Goal: Find specific page/section: Find specific page/section

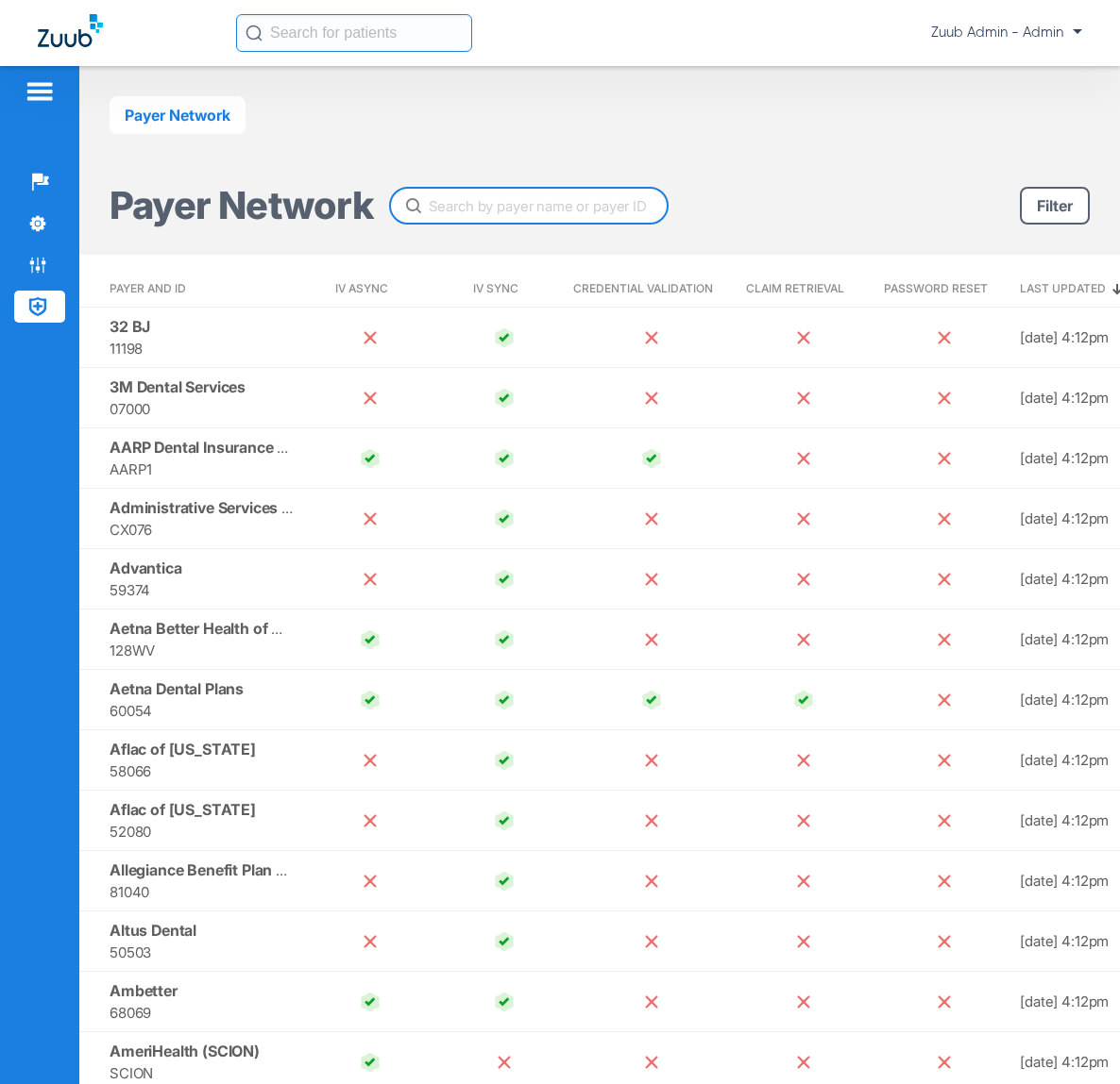
click at [471, 212] on input "text" at bounding box center [528, 205] width 280 height 37
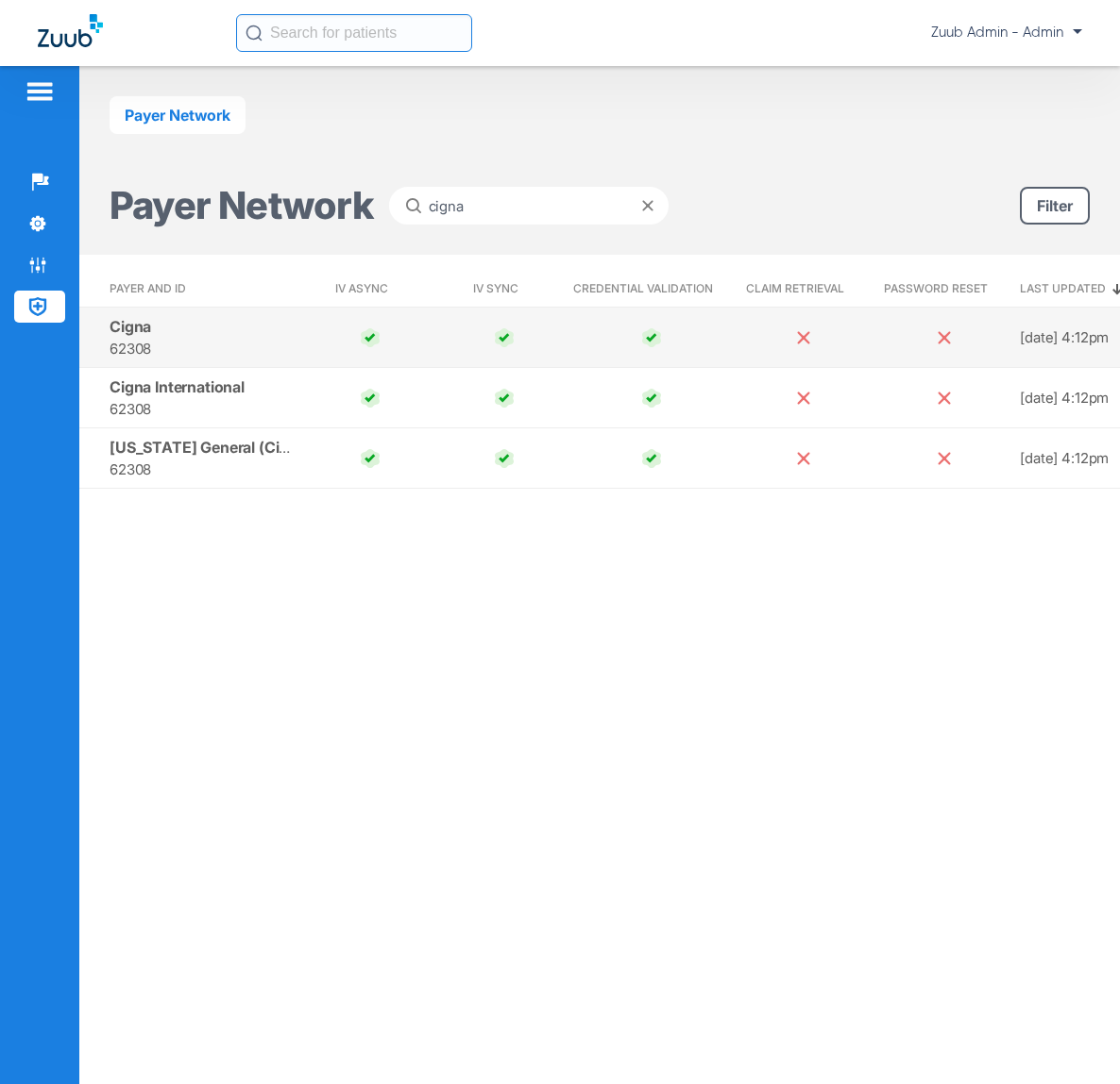
click at [227, 341] on span "62308" at bounding box center [203, 349] width 186 height 22
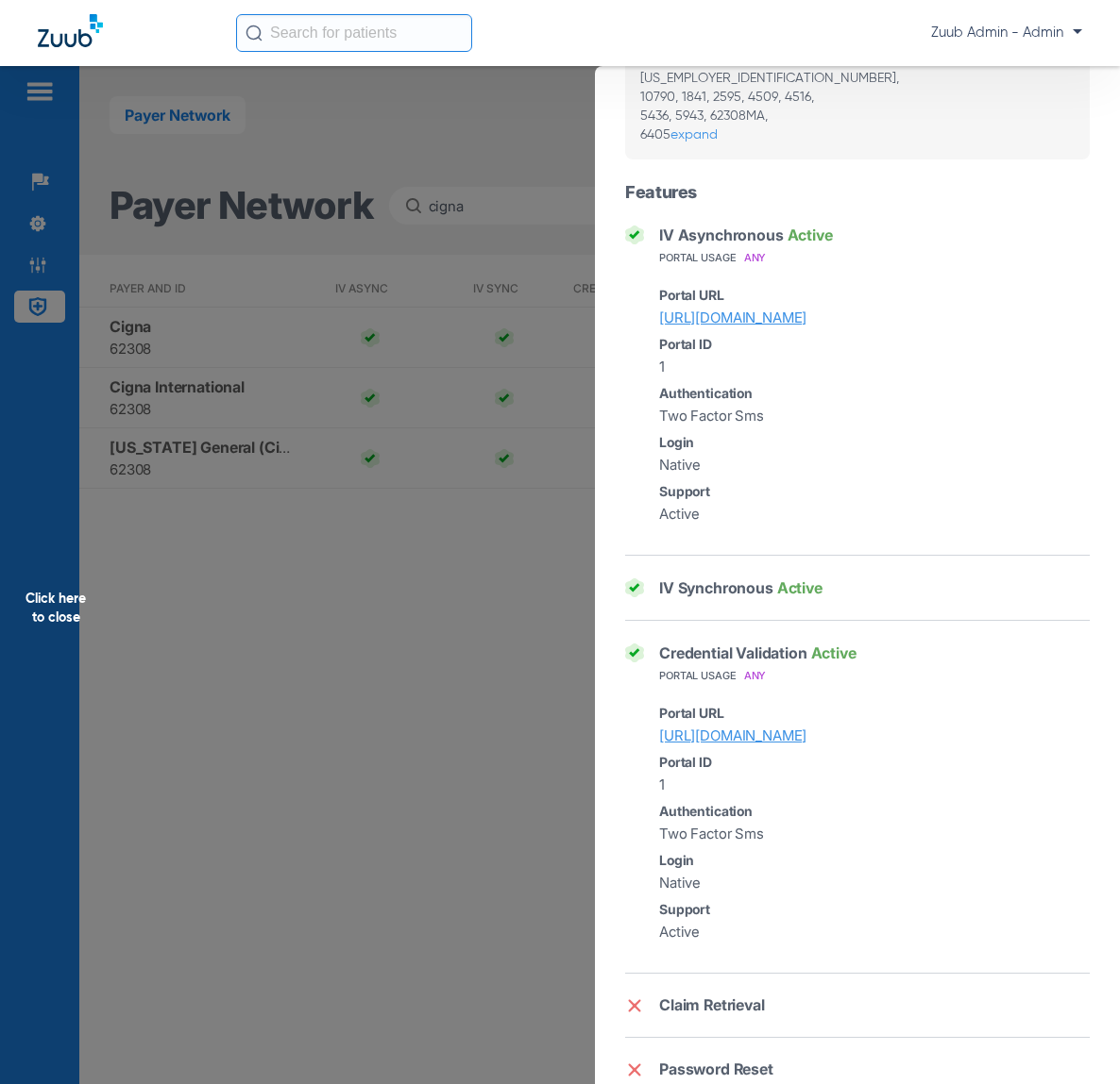
scroll to position [246, 0]
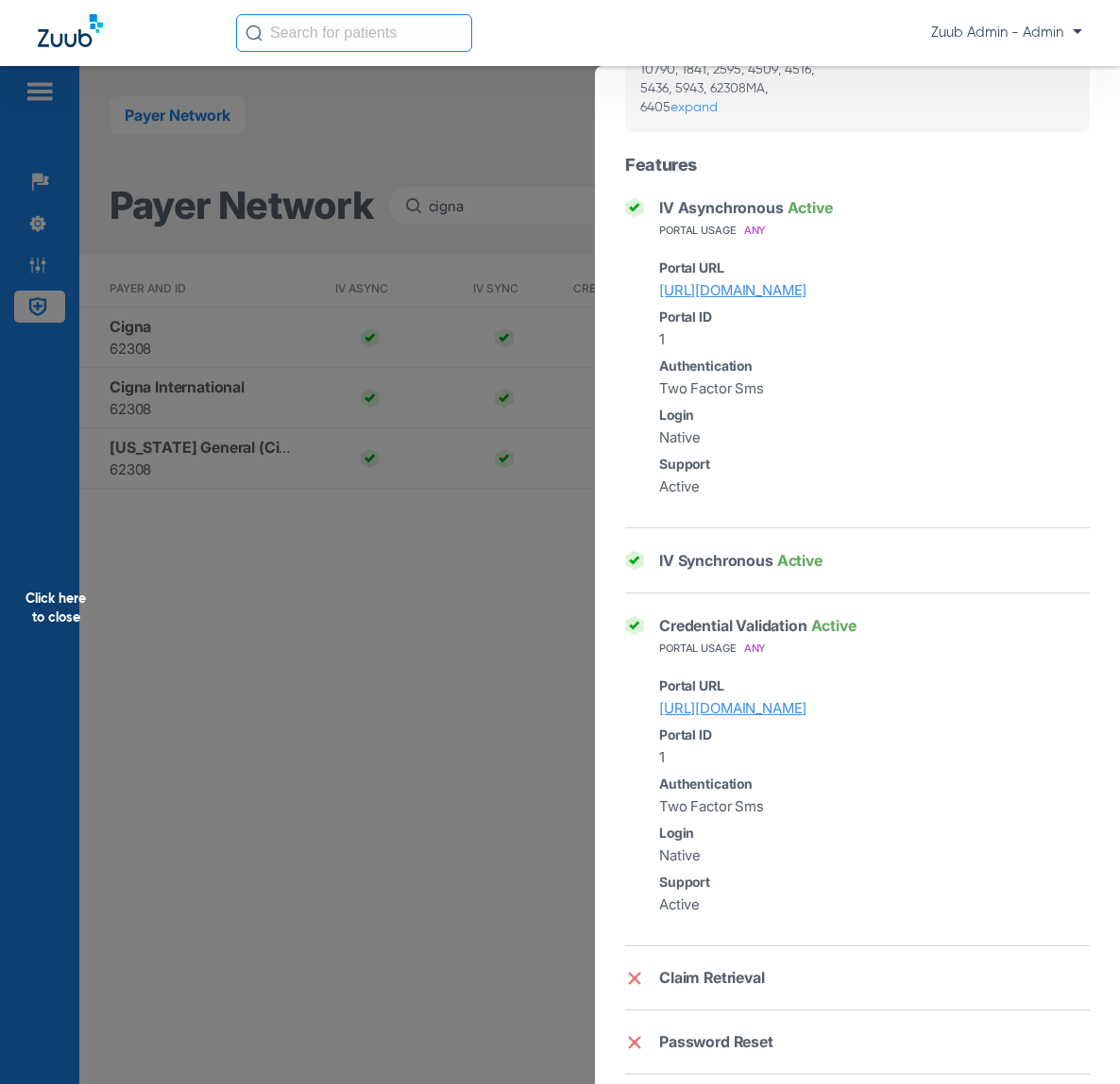
click at [452, 187] on div "Click here to close" at bounding box center [560, 608] width 1120 height 1084
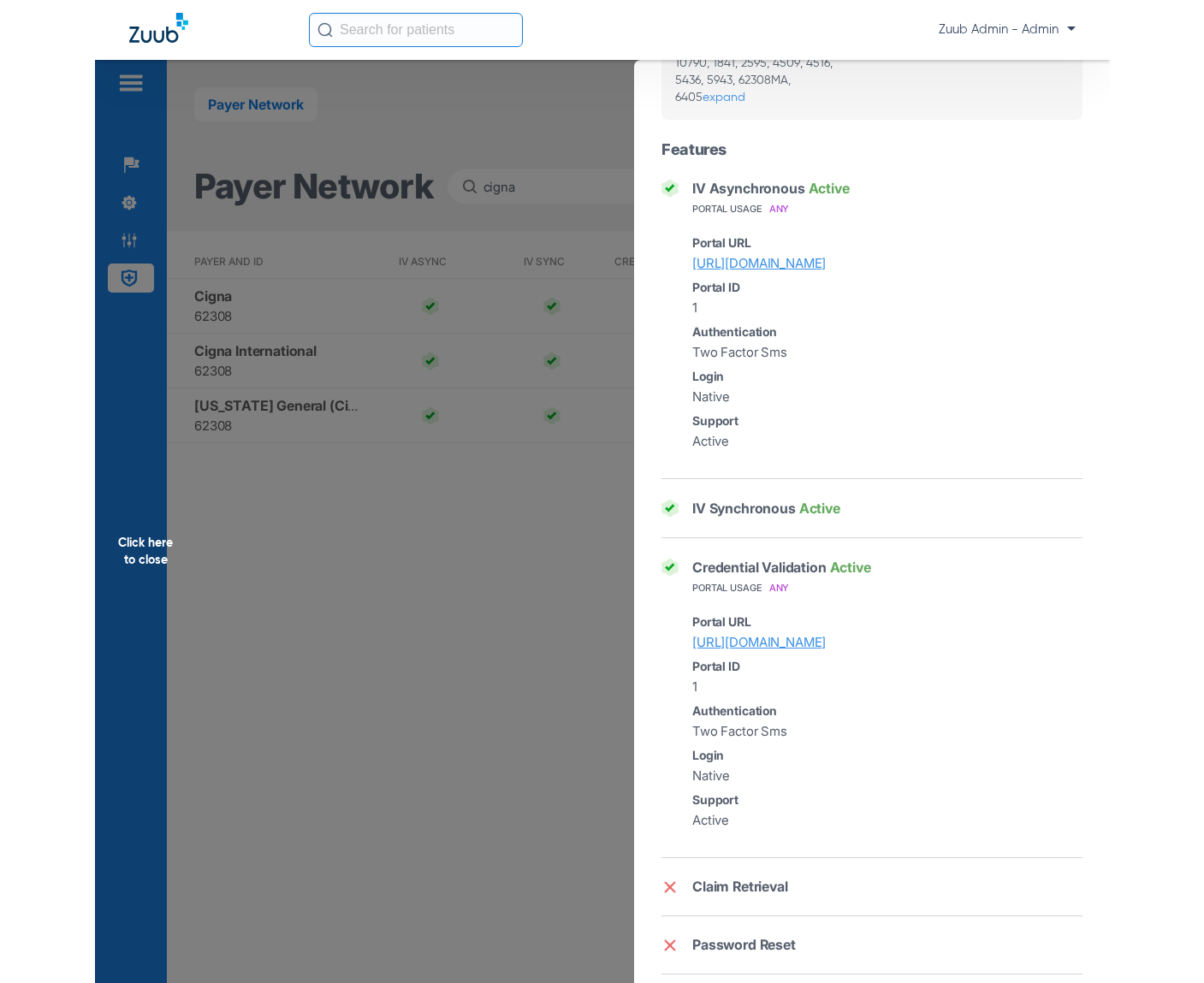
scroll to position [0, 0]
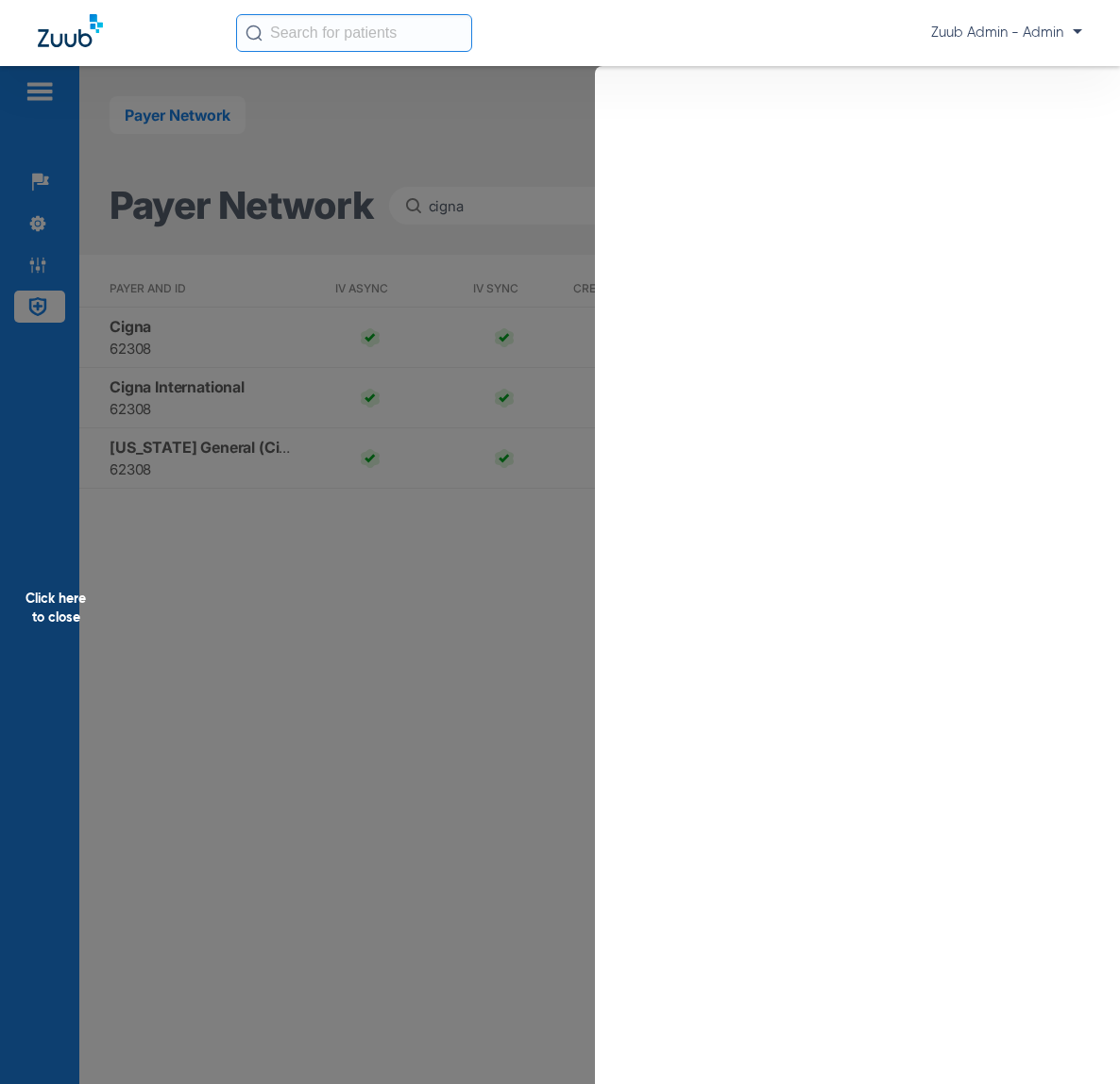
click at [452, 205] on div "Click here to close" at bounding box center [560, 608] width 1120 height 1084
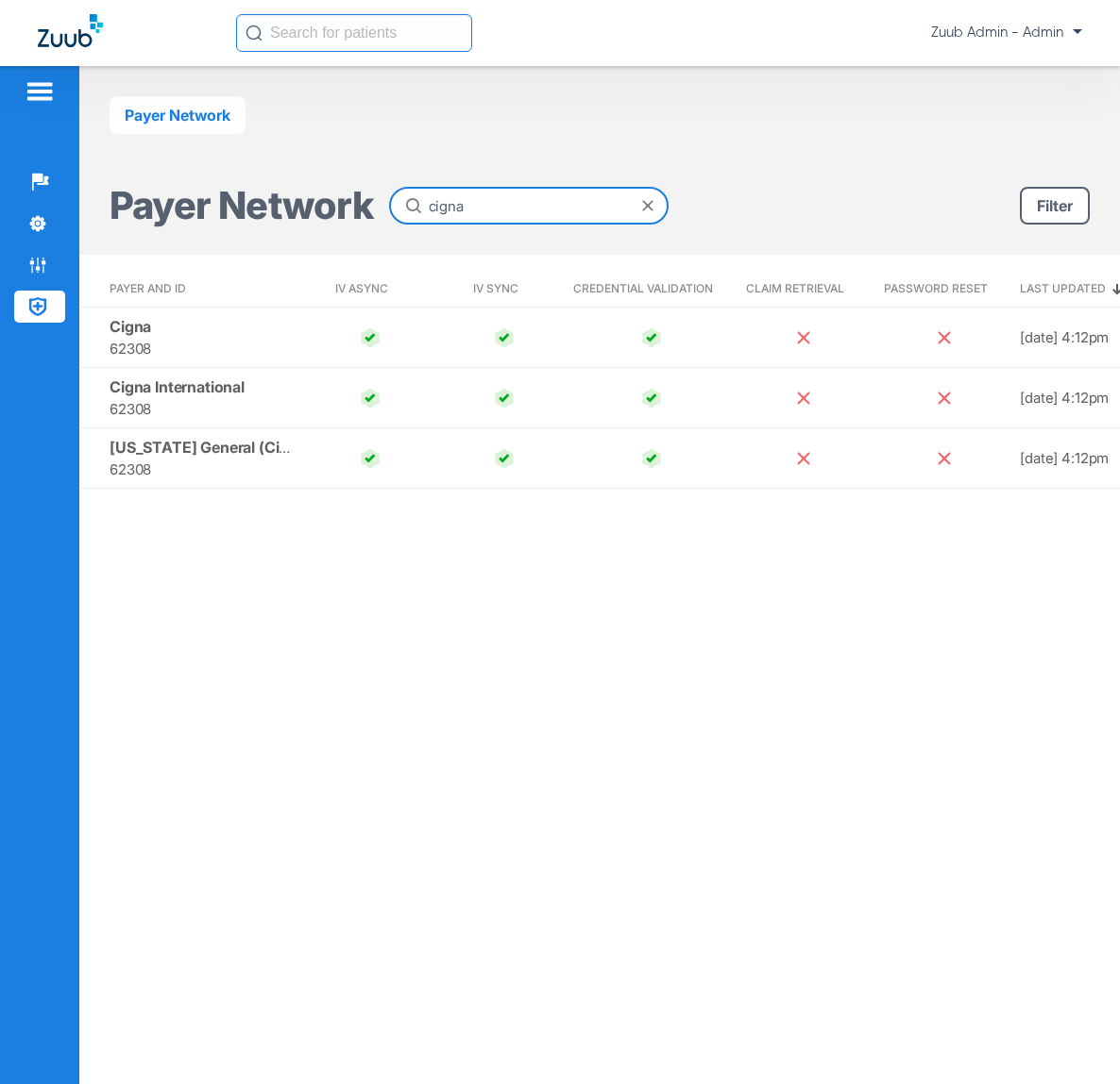
click at [451, 196] on input "cigna" at bounding box center [528, 205] width 280 height 37
click at [451, 197] on input "cigna" at bounding box center [528, 205] width 280 height 37
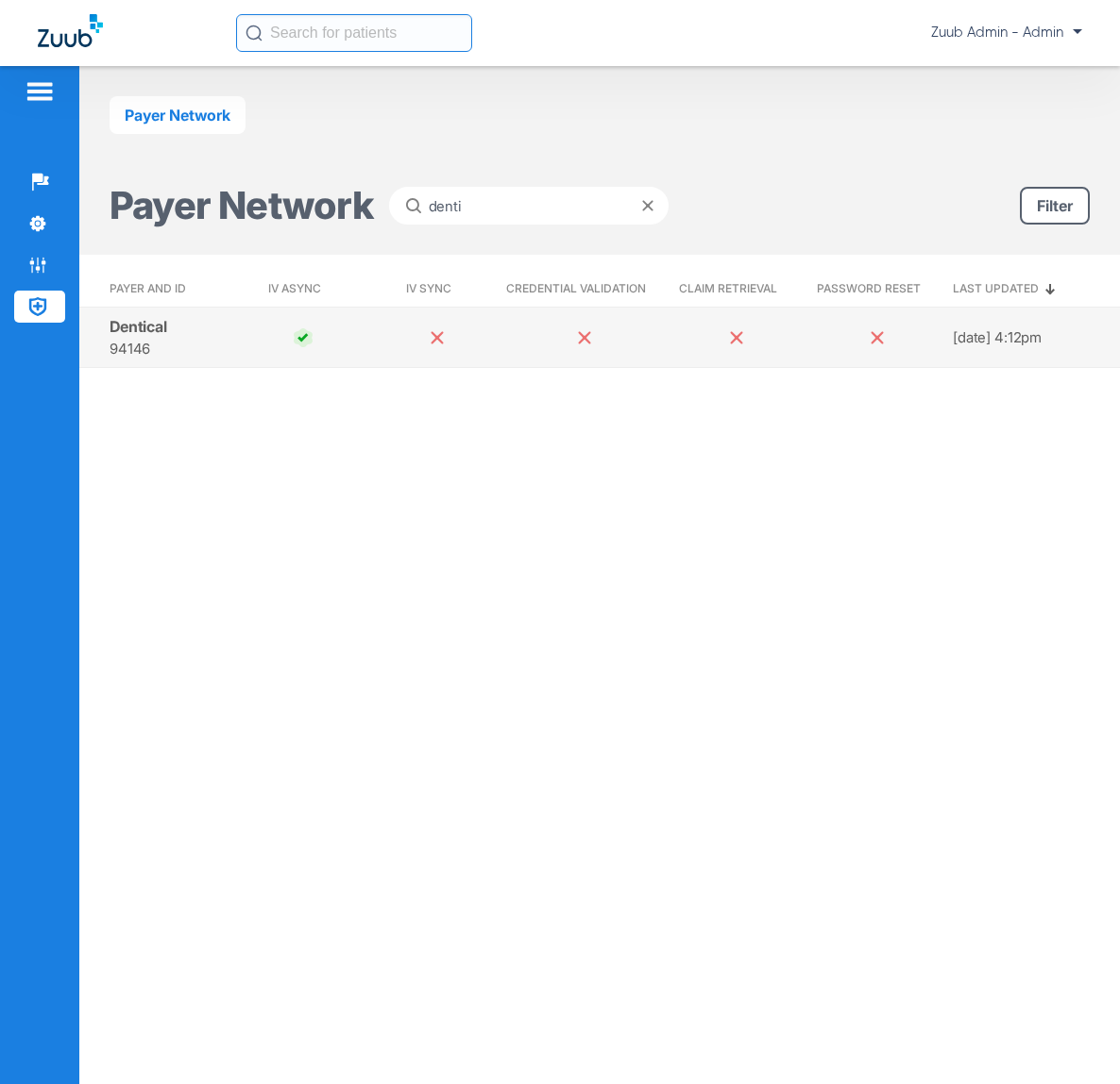
click at [161, 325] on span "Dentical" at bounding box center [138, 326] width 58 height 19
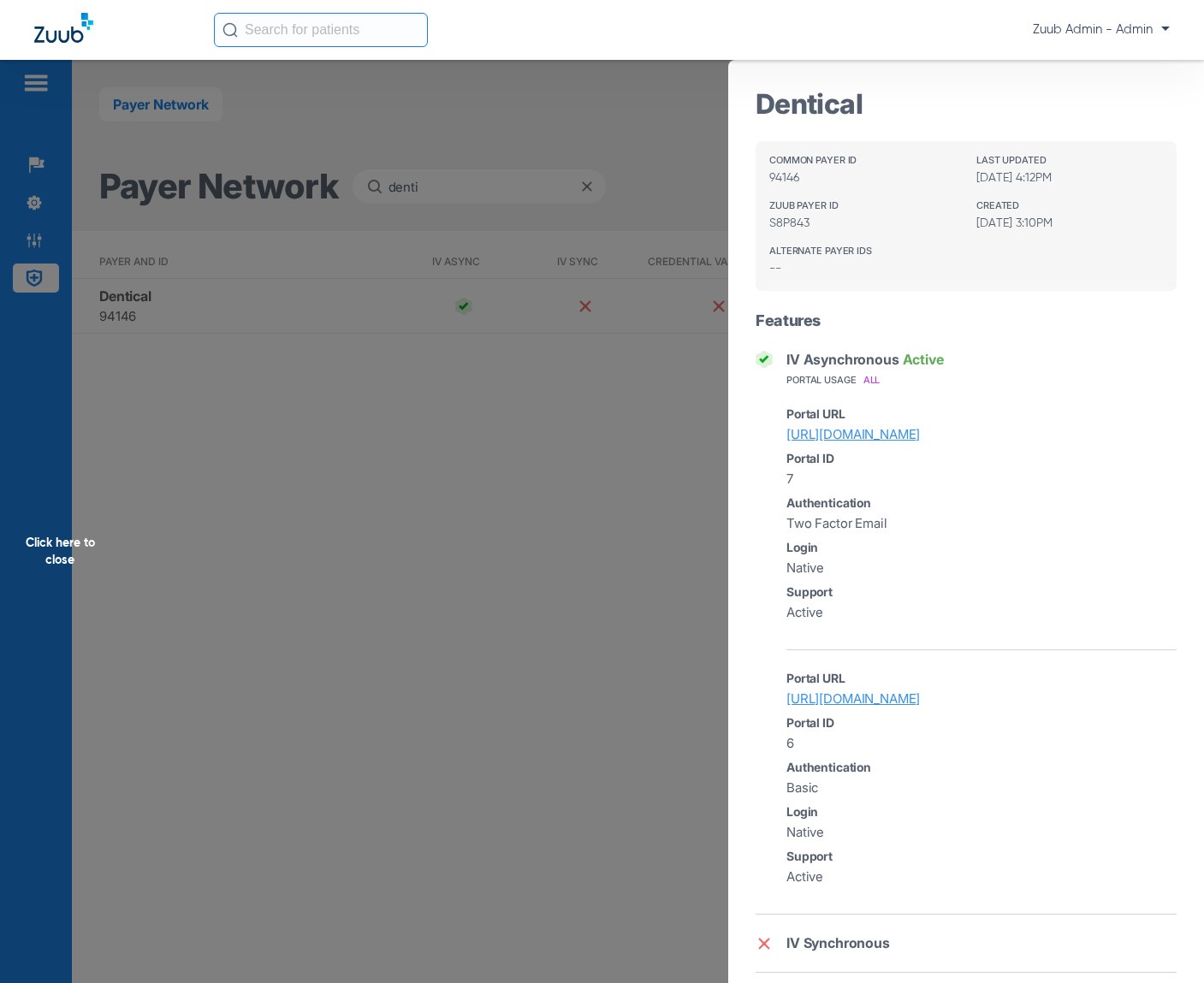
click at [486, 576] on div "Click here to close" at bounding box center [602, 551] width 1204 height 983
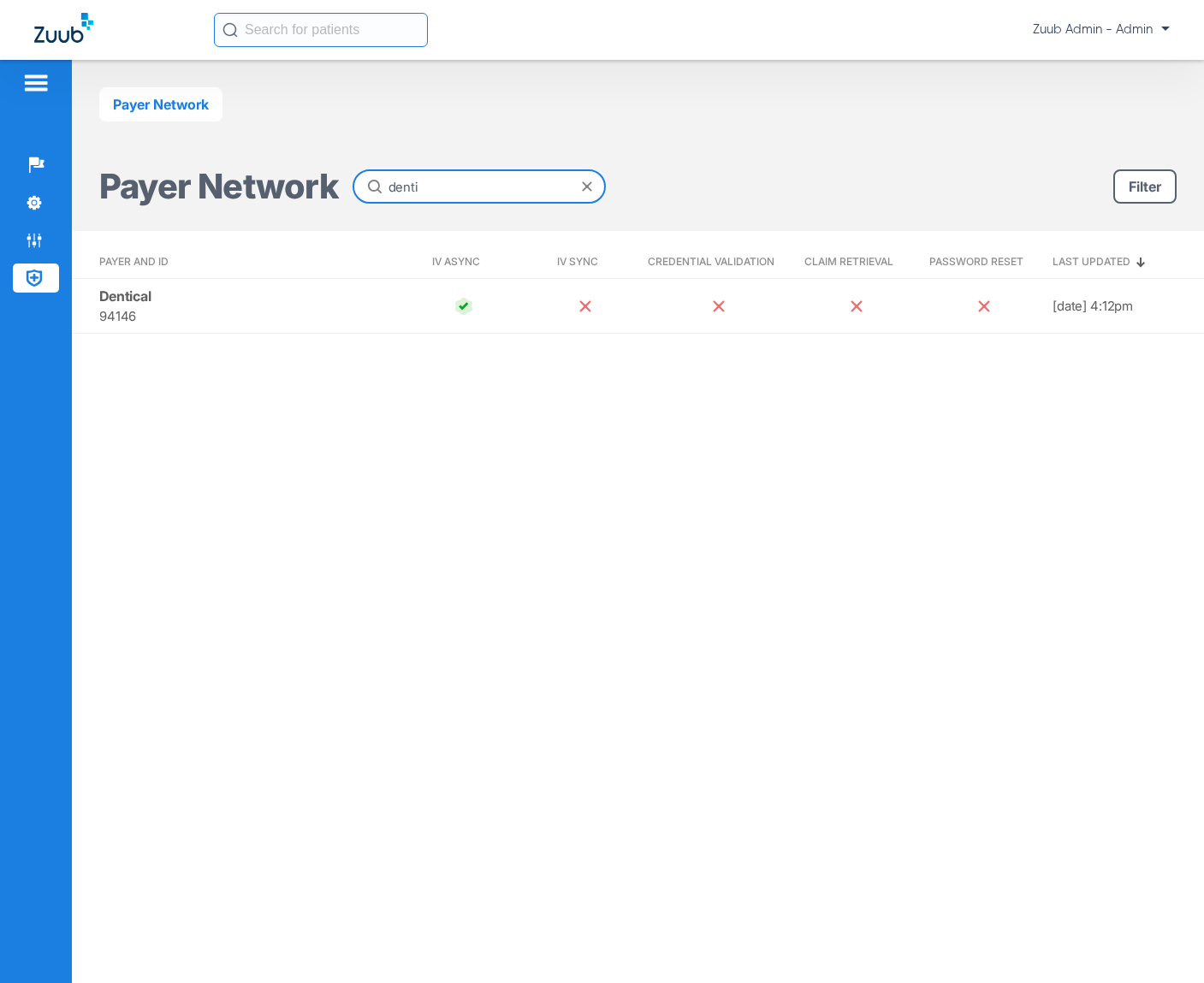
click at [537, 191] on input "denti" at bounding box center [479, 186] width 253 height 34
type input "u"
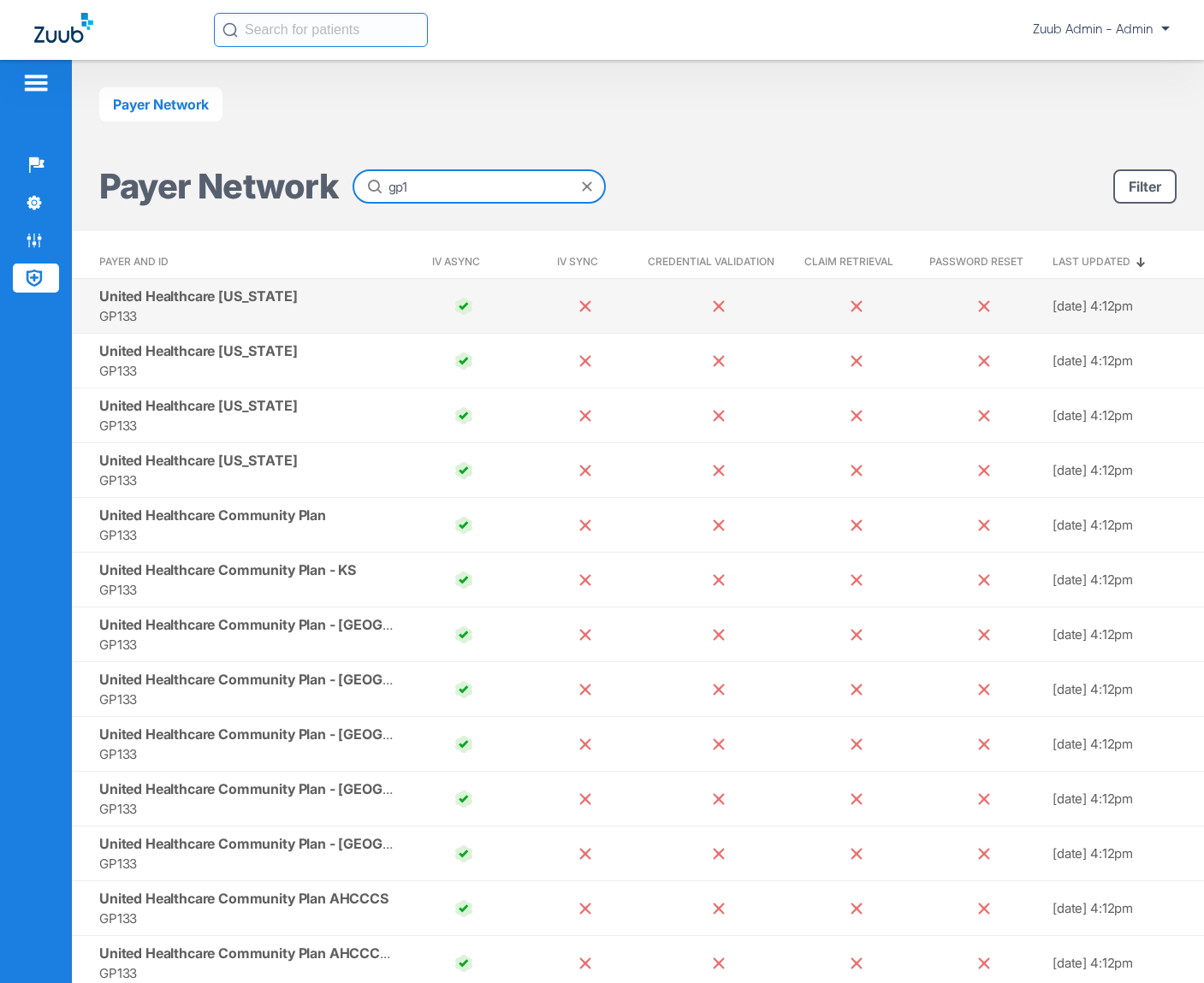
type input "gp1"
click at [382, 316] on td "United Healthcare [US_STATE] GP133" at bounding box center [238, 306] width 331 height 55
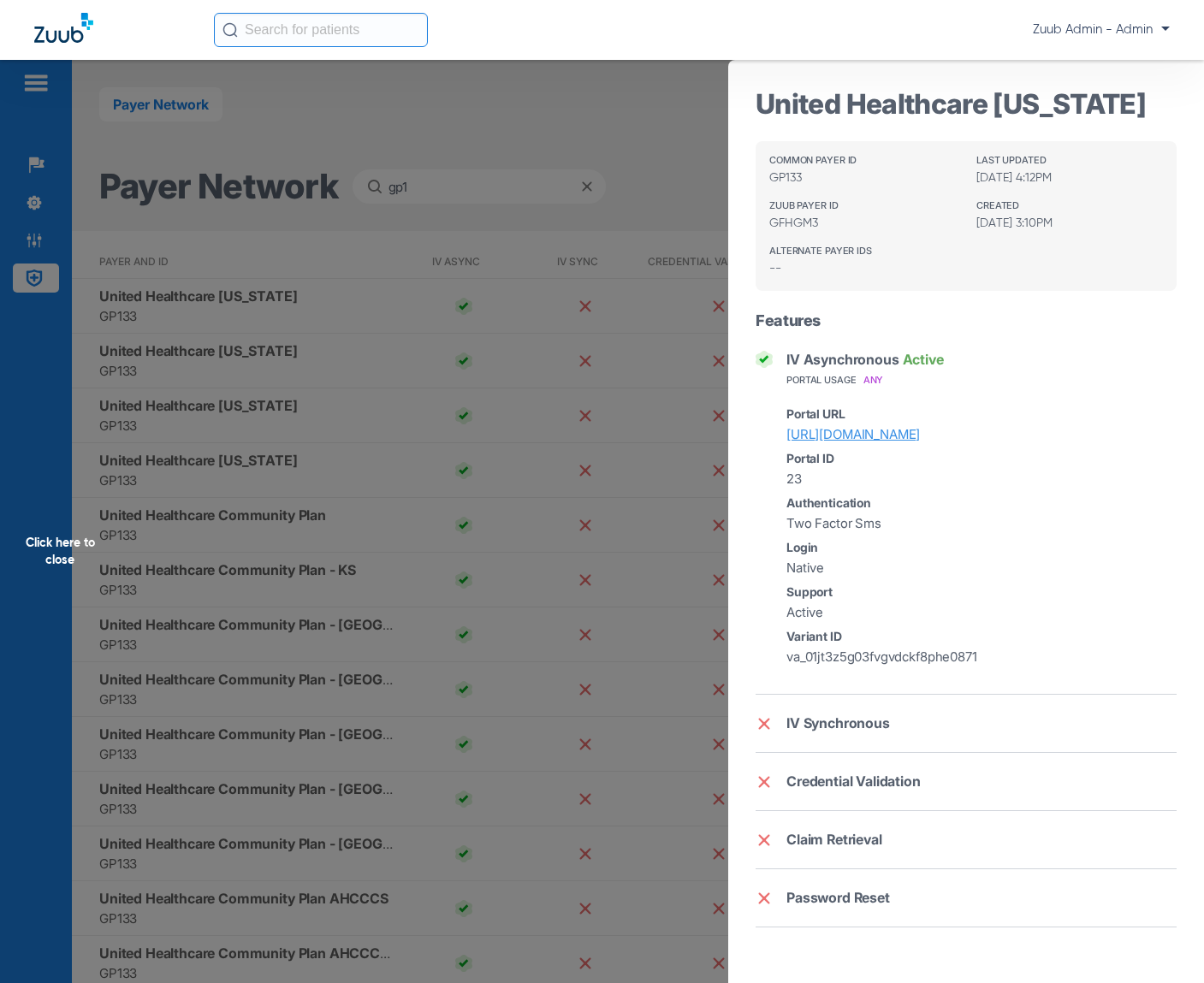
click at [306, 566] on div "Click here to close" at bounding box center [602, 551] width 1204 height 983
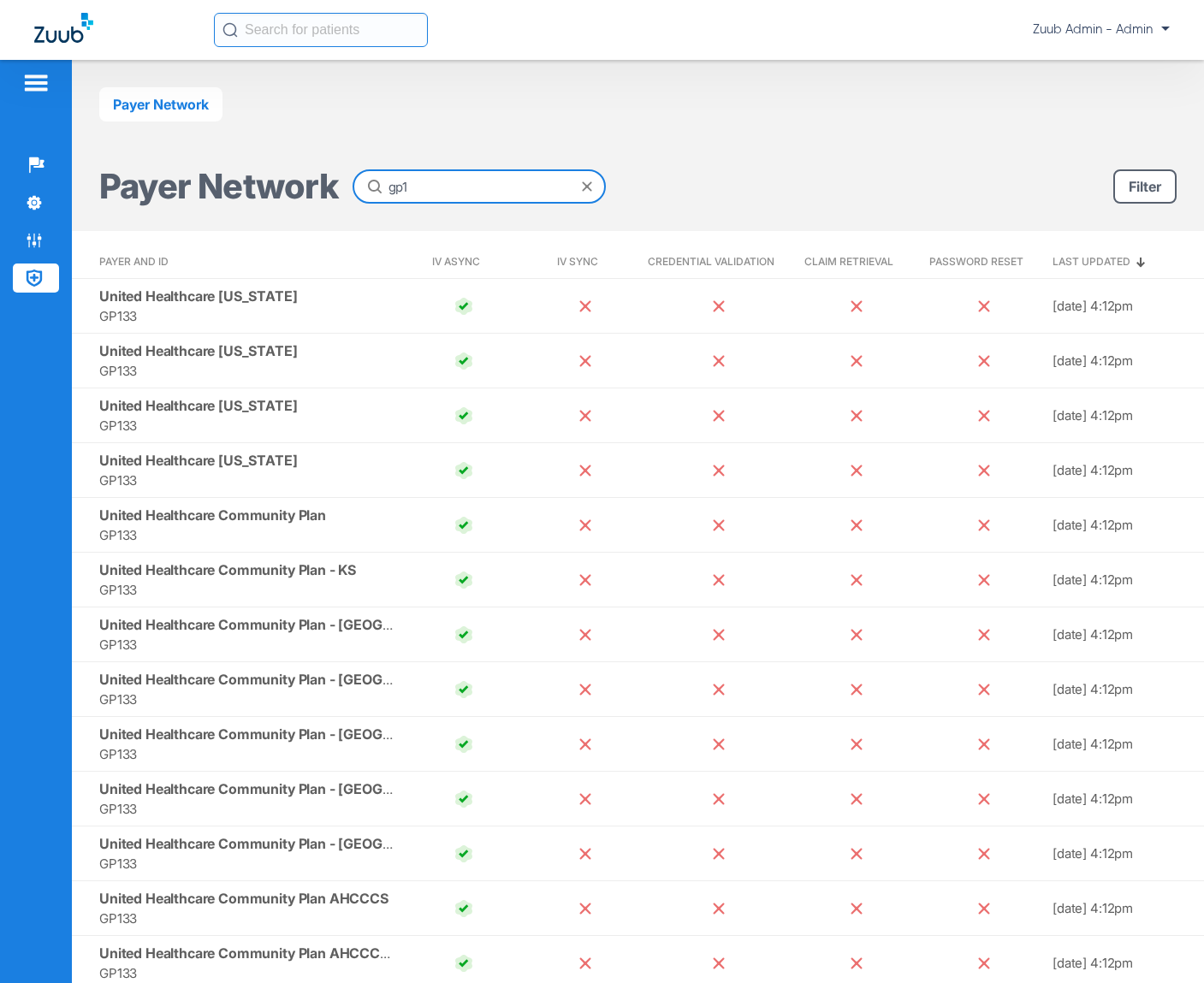
click at [592, 178] on input "gp1" at bounding box center [479, 186] width 253 height 34
click at [592, 180] on input "gp1" at bounding box center [479, 186] width 253 height 34
click at [585, 188] on span at bounding box center [587, 186] width 10 height 10
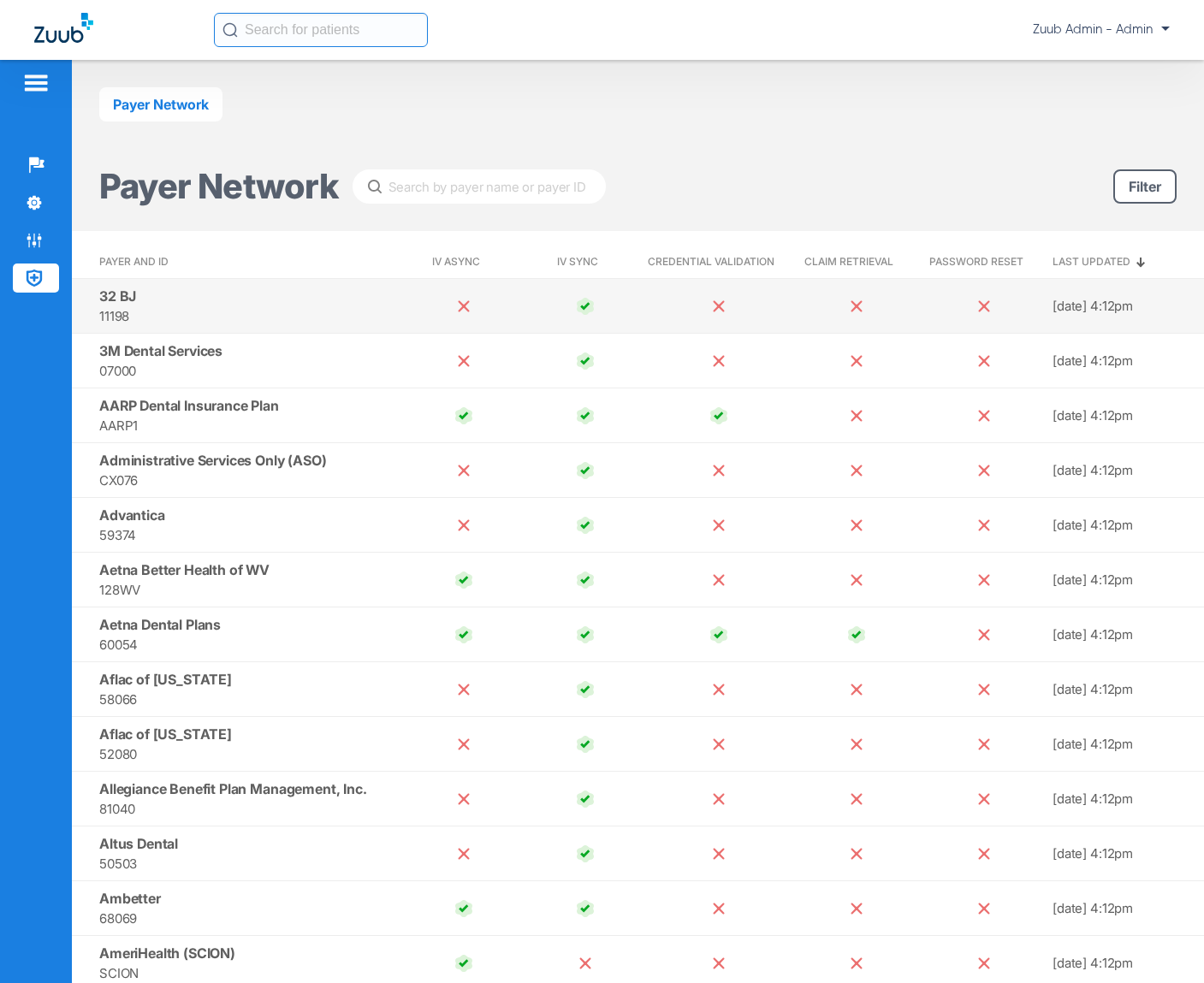
click at [117, 301] on span "32 BJ" at bounding box center [118, 296] width 37 height 17
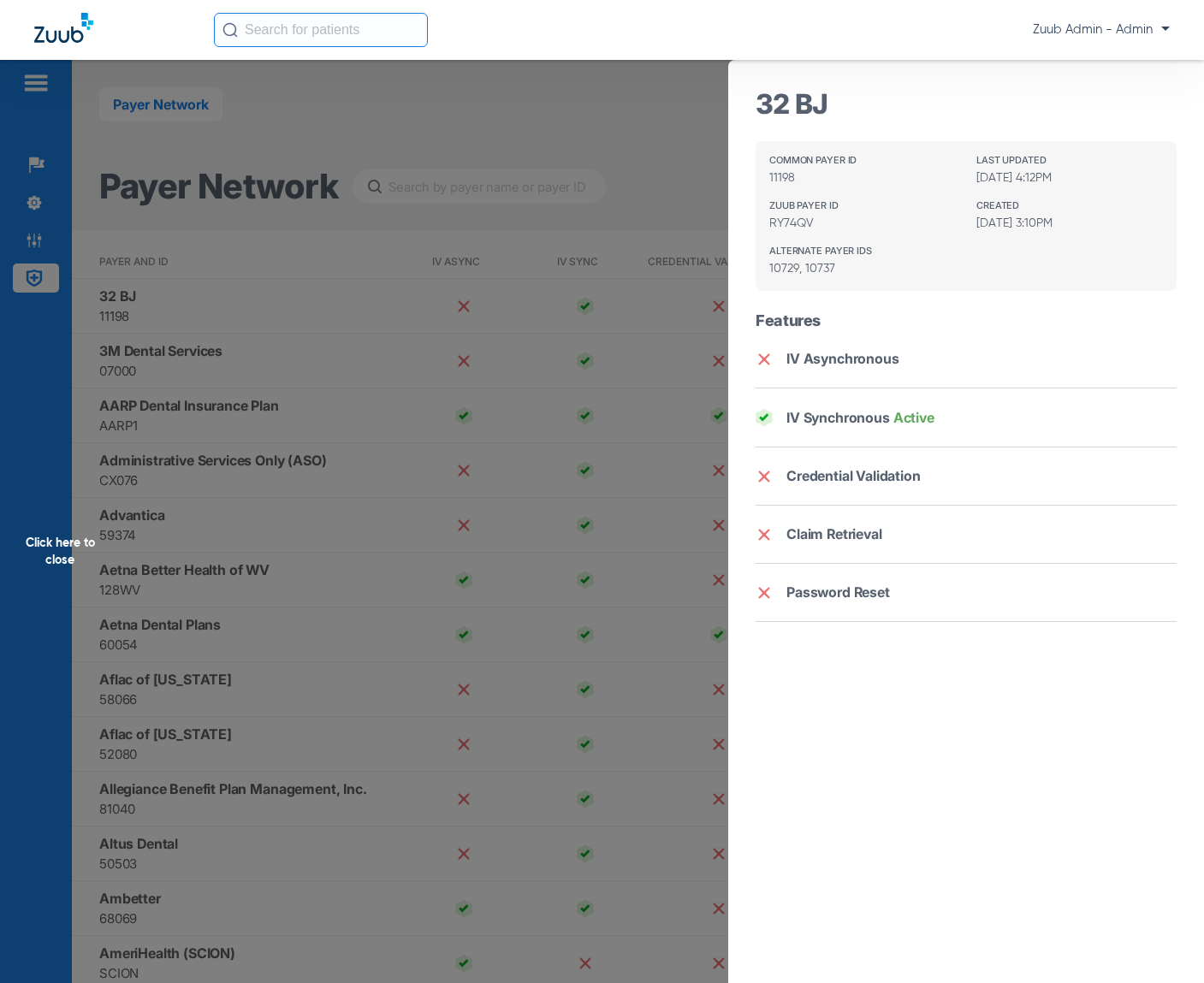
click at [523, 453] on div "Click here to close" at bounding box center [602, 551] width 1204 height 983
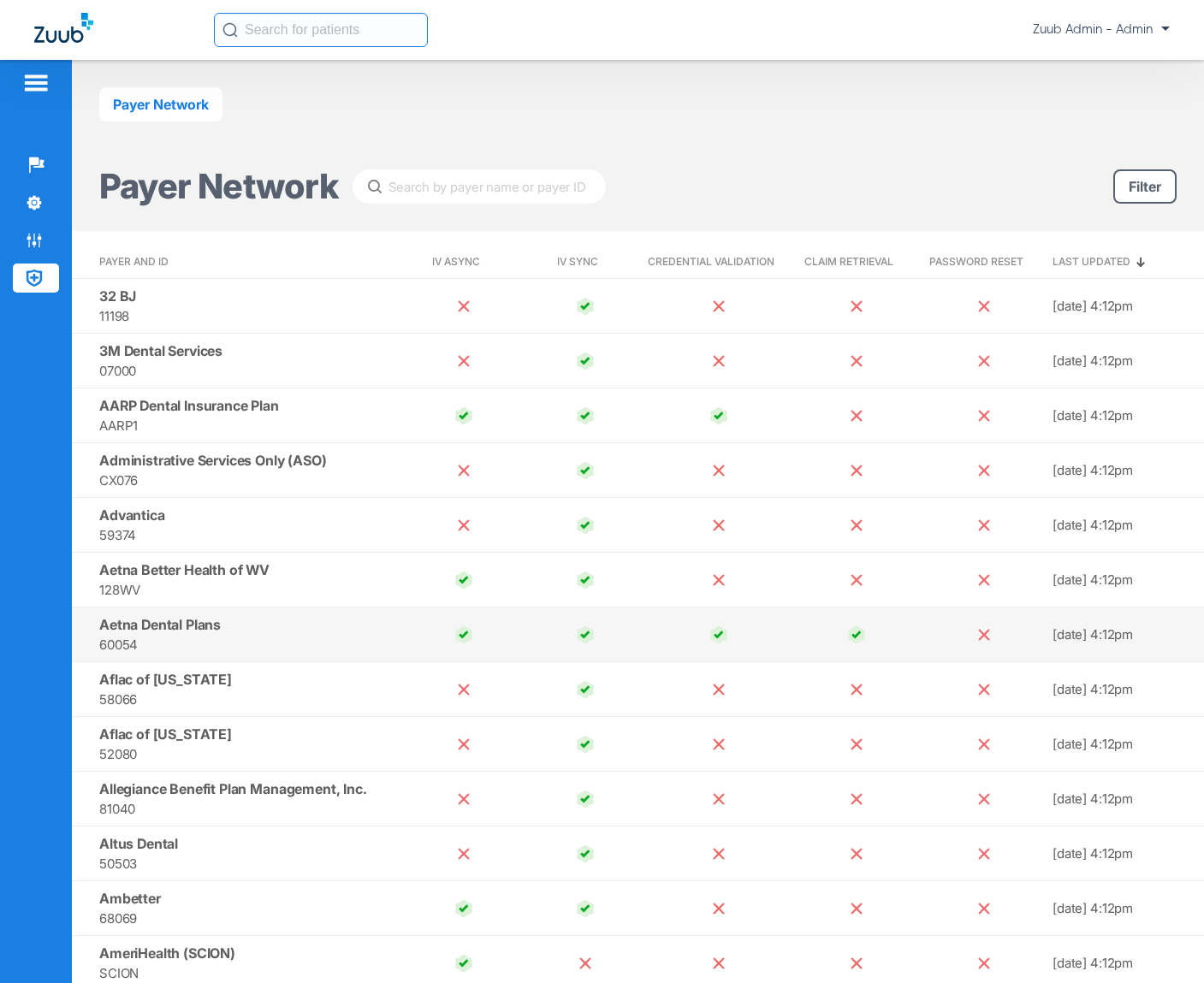
click at [215, 628] on span "Aetna Dental Plans" at bounding box center [160, 625] width 122 height 17
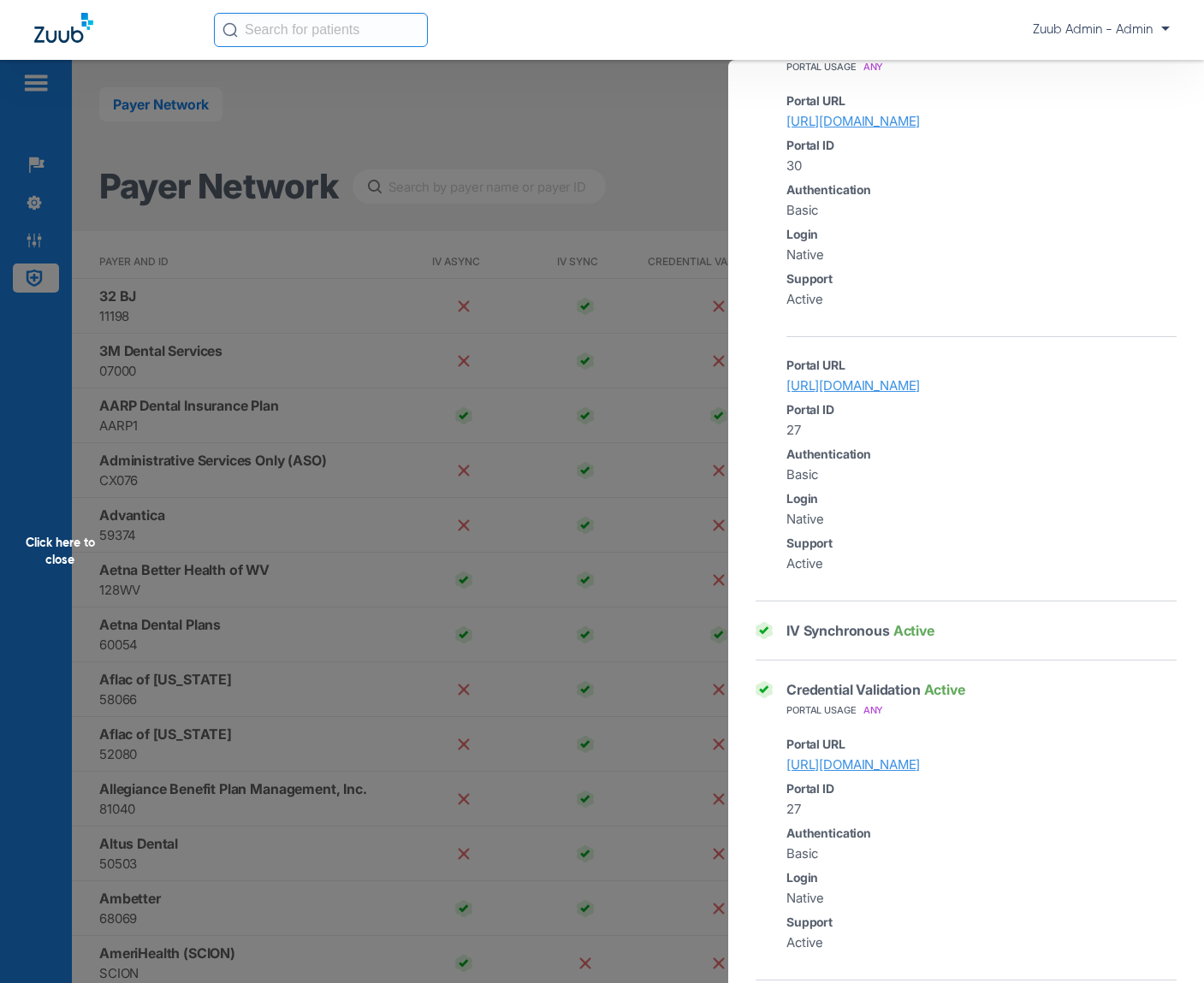
scroll to position [777, 0]
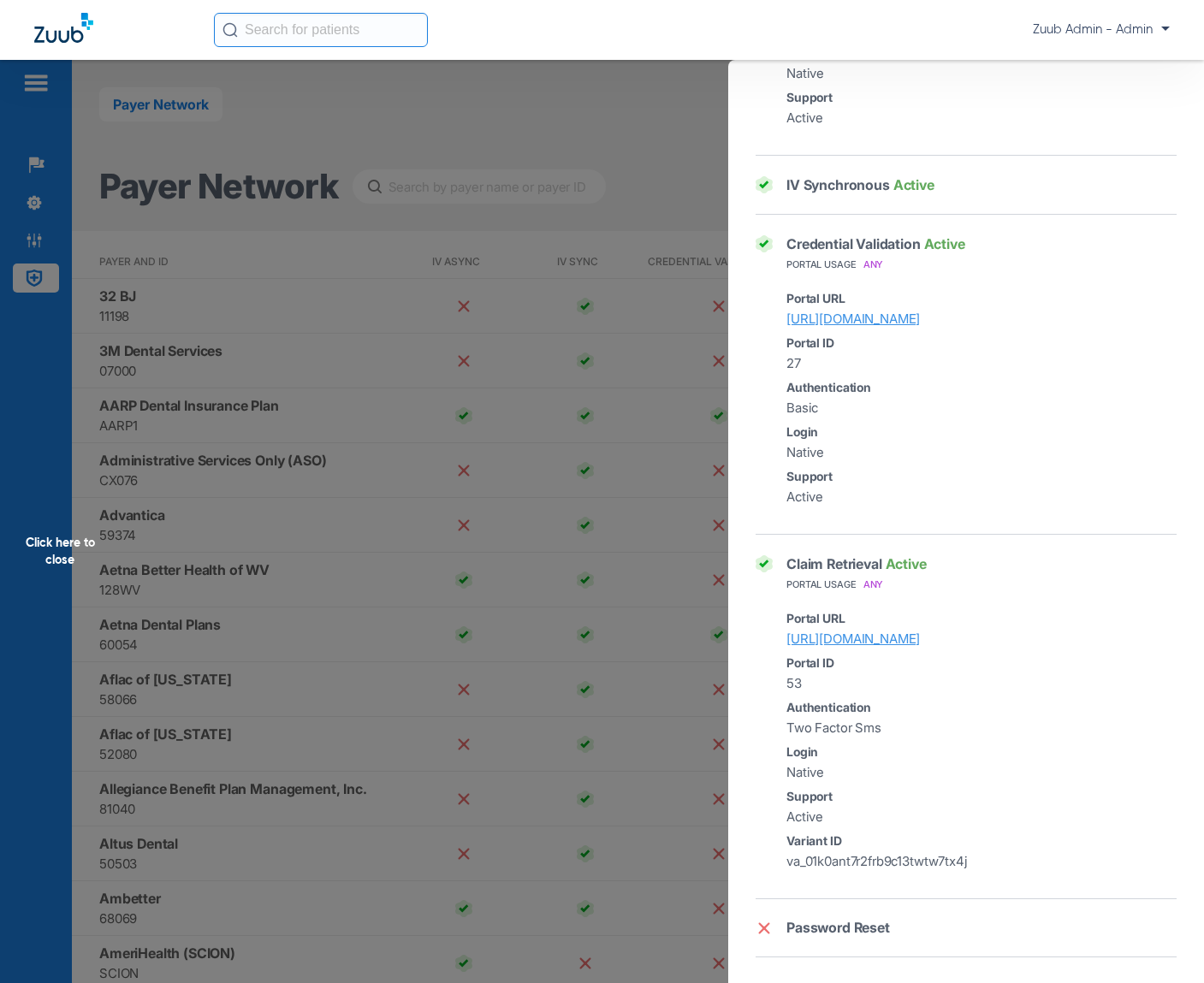
click at [314, 695] on div "Click here to close" at bounding box center [602, 551] width 1204 height 983
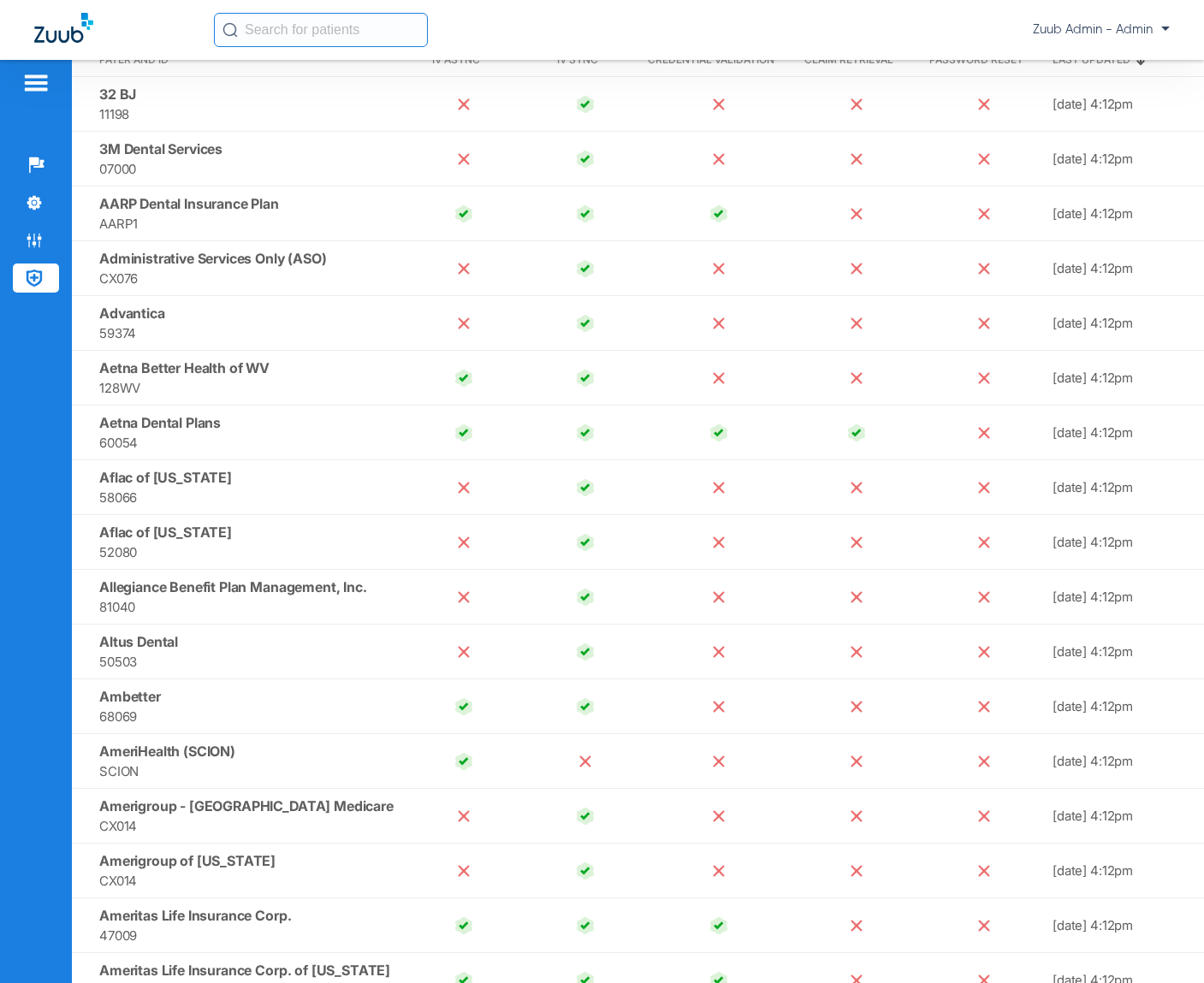
scroll to position [0, 0]
